Goal: Transaction & Acquisition: Obtain resource

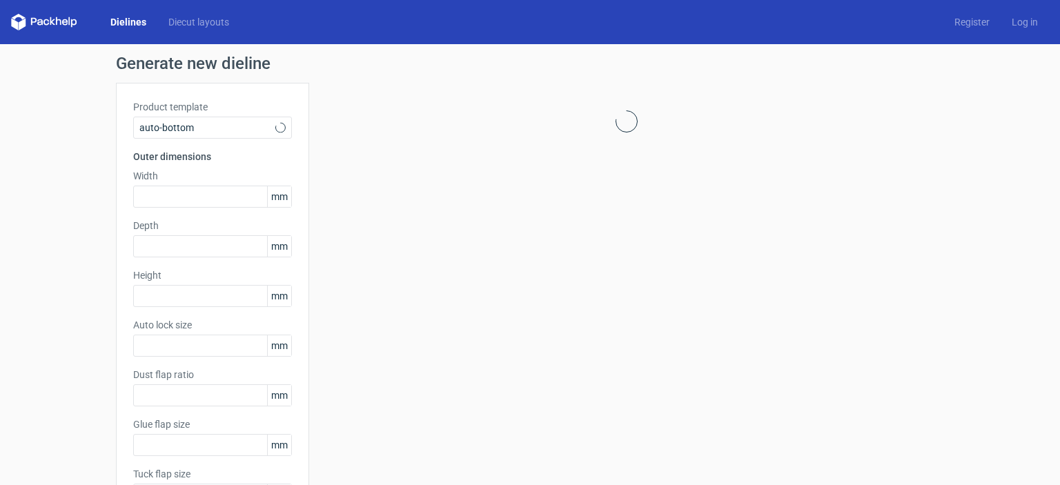
type input "1"
type input "0.8"
type input "10"
type input "12"
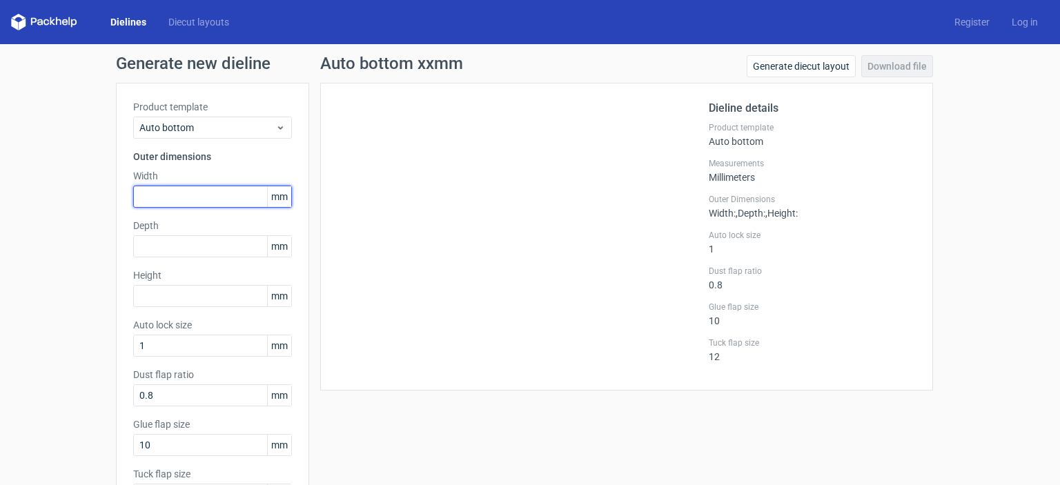
click at [210, 193] on input "text" at bounding box center [212, 197] width 159 height 22
click at [512, 145] on div at bounding box center [522, 236] width 371 height 273
click at [213, 184] on div "Width mm" at bounding box center [212, 188] width 159 height 39
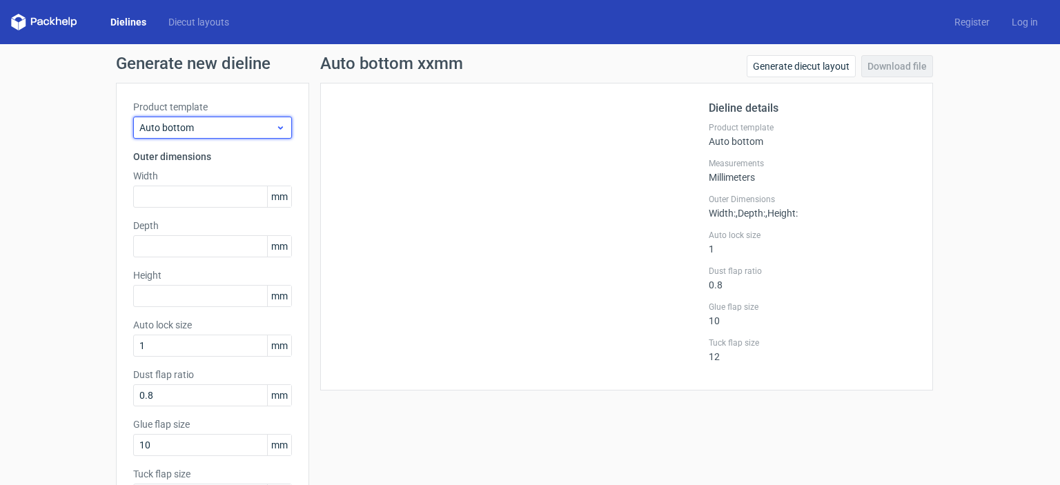
click at [267, 124] on span "Auto bottom" at bounding box center [207, 128] width 136 height 14
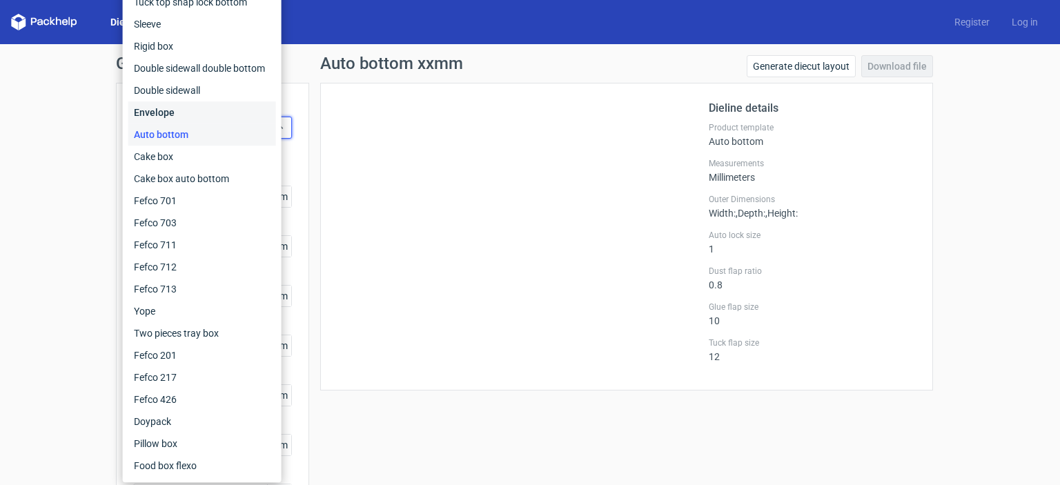
click at [177, 112] on div "Envelope" at bounding box center [202, 112] width 148 height 22
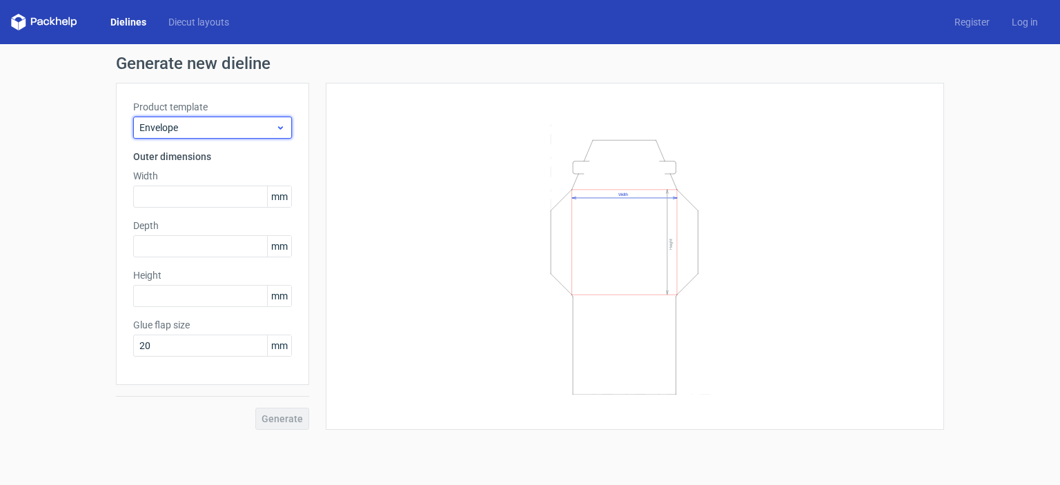
click at [280, 128] on use at bounding box center [280, 127] width 5 height 3
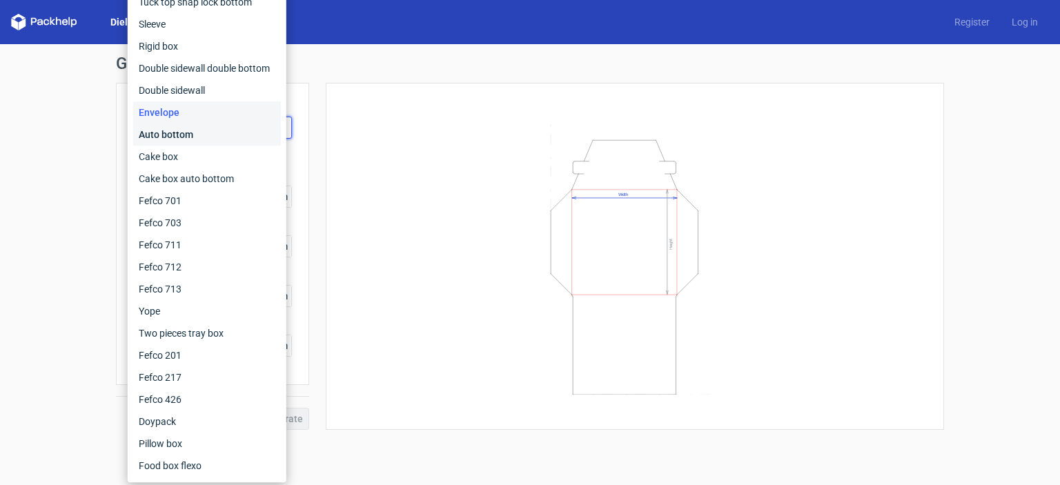
click at [213, 139] on div "Auto bottom" at bounding box center [207, 135] width 148 height 22
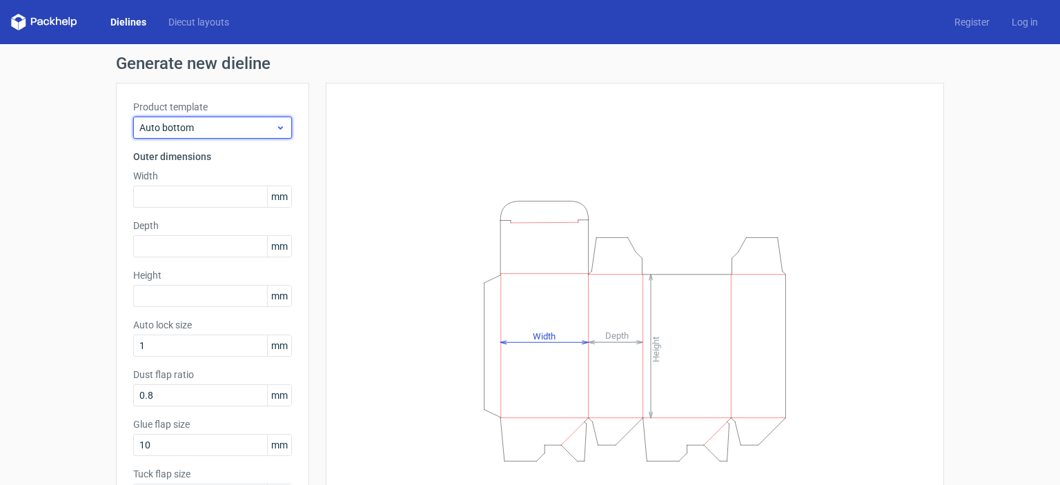
click at [277, 128] on icon at bounding box center [280, 127] width 10 height 11
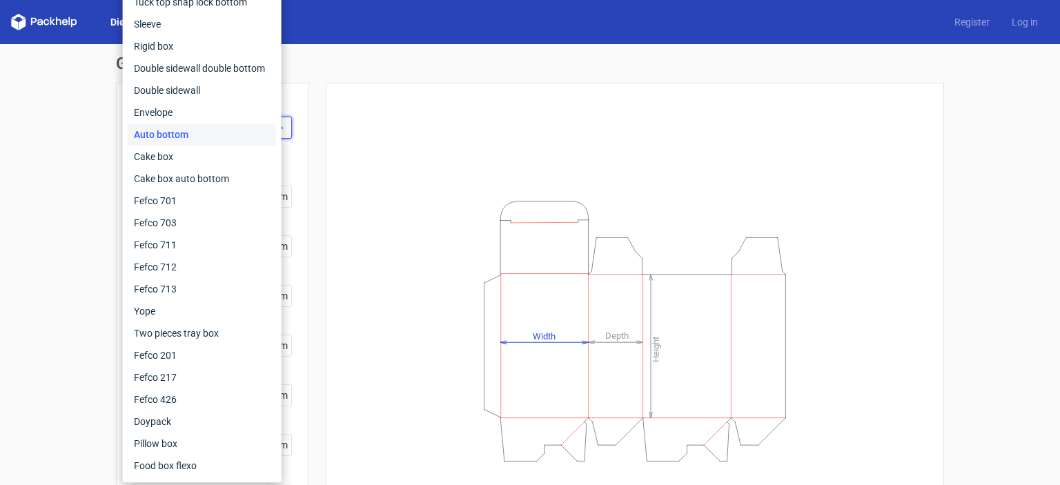
click at [277, 128] on div "Fefco 427 Reverse tuck end Tuck top snap lock bottom Sleeve Rigid box Double si…" at bounding box center [202, 211] width 159 height 541
click at [183, 130] on div "Auto bottom" at bounding box center [202, 135] width 148 height 22
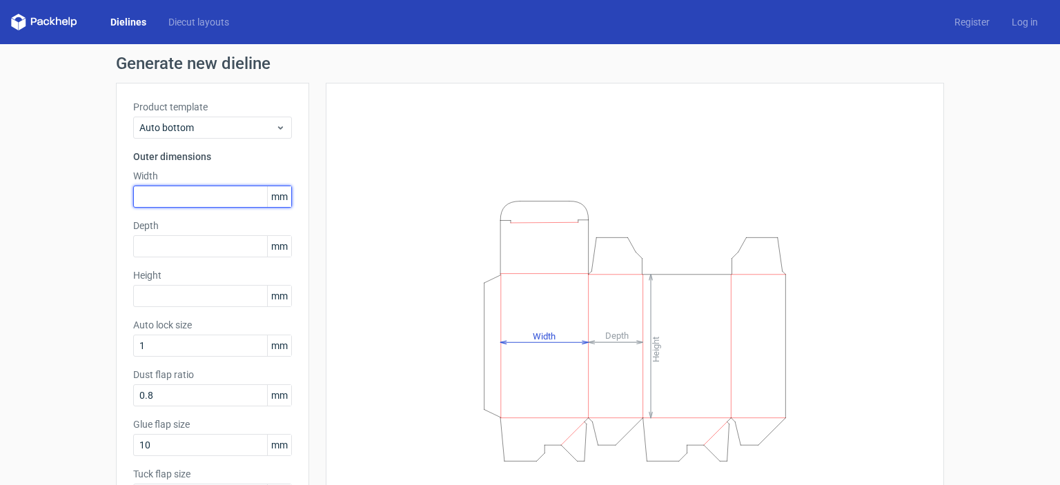
click at [184, 196] on input "text" at bounding box center [212, 197] width 159 height 22
type input "162"
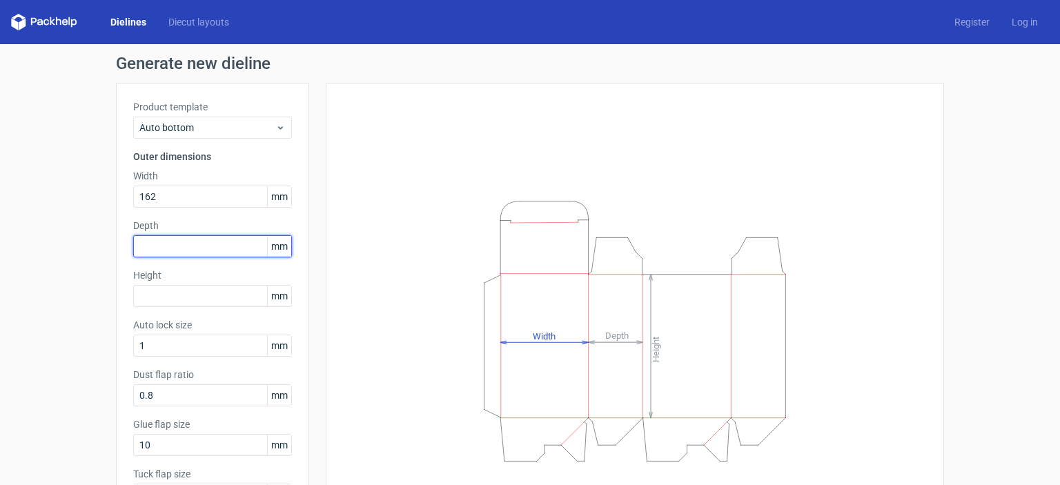
click at [182, 244] on input "text" at bounding box center [212, 246] width 159 height 22
type input "127"
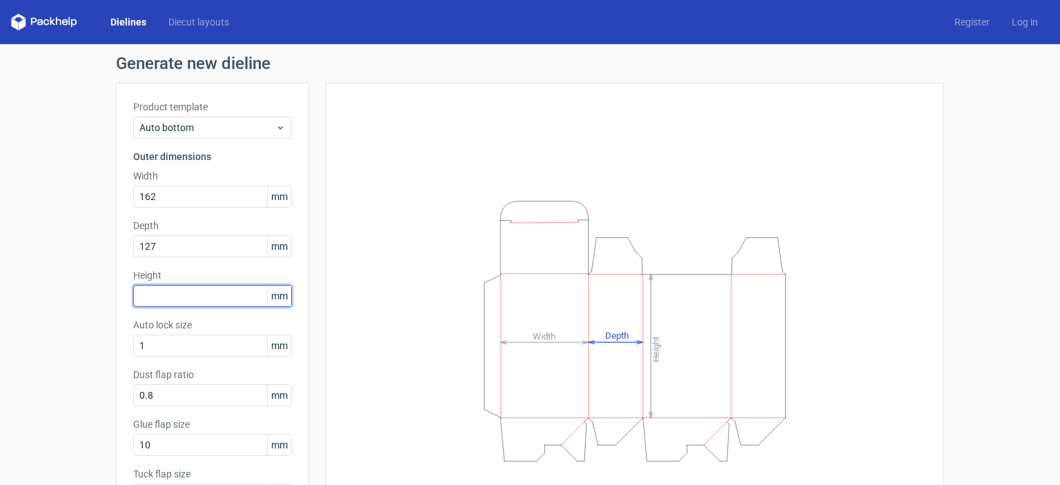
click at [186, 303] on input "text" at bounding box center [212, 296] width 159 height 22
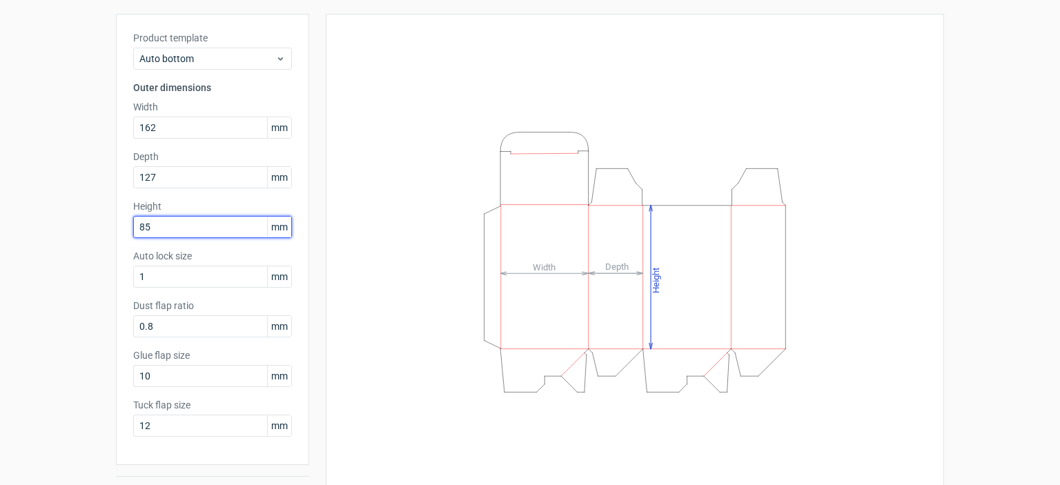
scroll to position [104, 0]
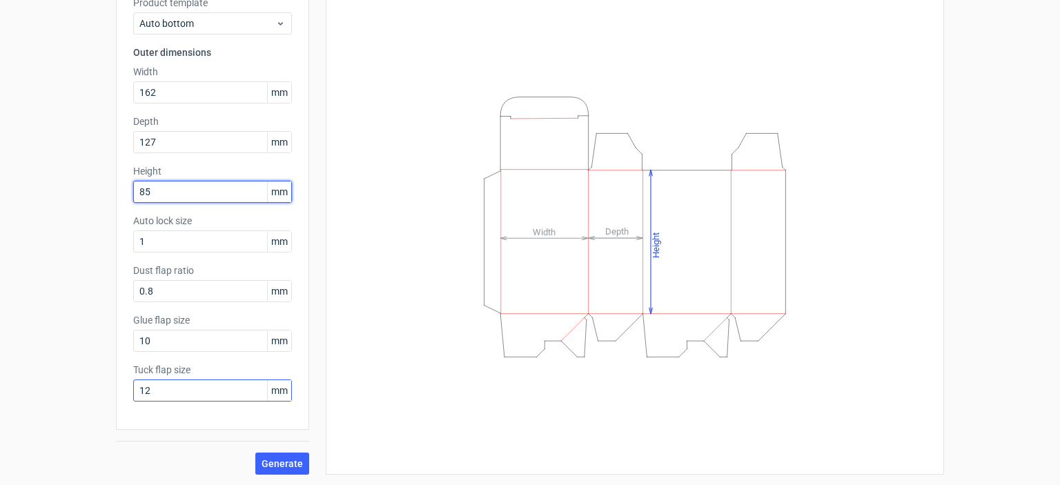
type input "85"
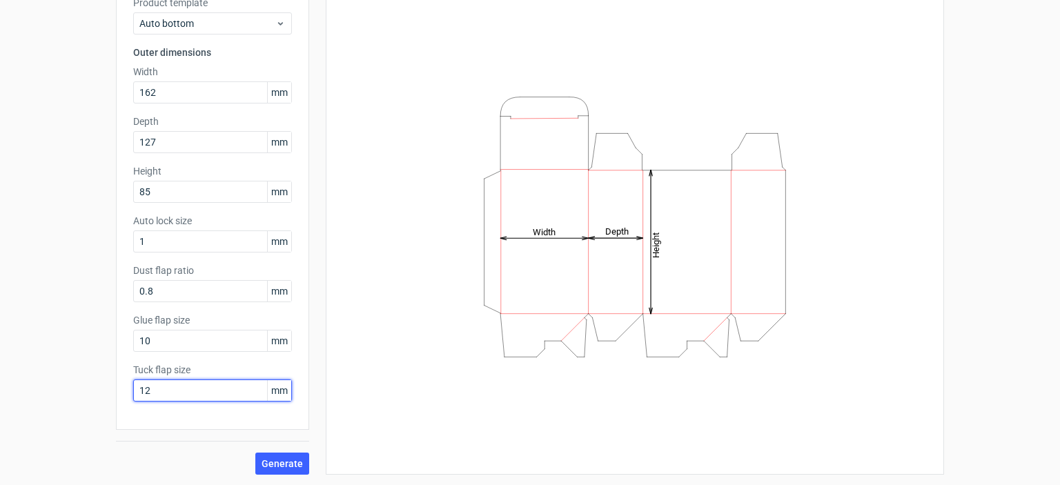
drag, startPoint x: 179, startPoint y: 390, endPoint x: 124, endPoint y: 384, distance: 55.5
click at [124, 384] on div "Product template Auto bottom Outer dimensions Width 162 mm Depth 127 mm Height …" at bounding box center [212, 204] width 193 height 451
type input "15"
click at [278, 462] on span "Generate" at bounding box center [282, 464] width 41 height 10
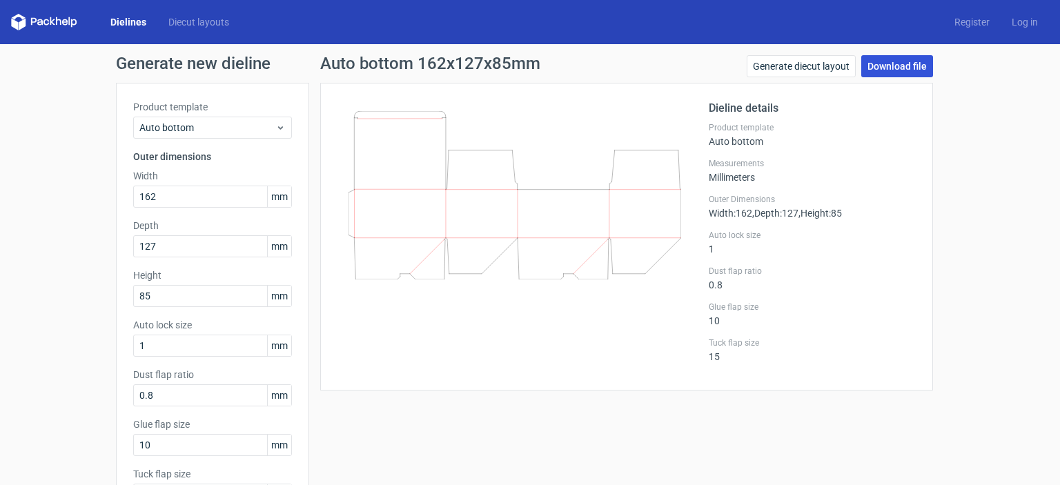
click at [892, 68] on link "Download file" at bounding box center [897, 66] width 72 height 22
